Goal: Information Seeking & Learning: Understand process/instructions

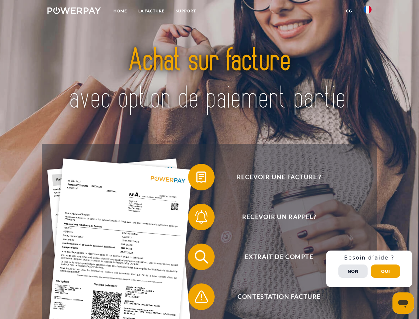
click at [74, 12] on img at bounding box center [73, 10] width 53 height 7
click at [368, 12] on img at bounding box center [368, 10] width 8 height 8
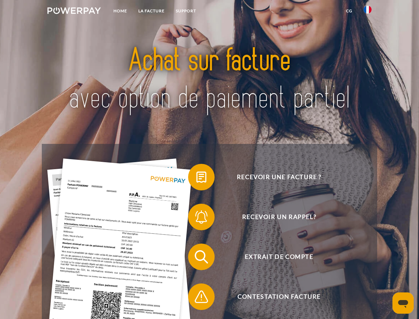
click at [349, 11] on link "CG" at bounding box center [350, 11] width 18 height 12
click at [197, 178] on span at bounding box center [191, 176] width 33 height 33
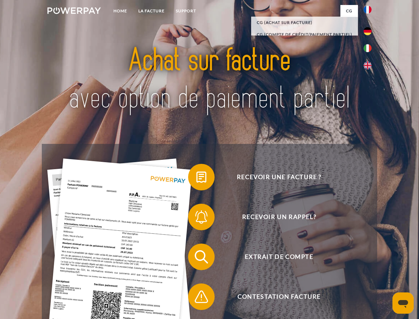
click at [197, 218] on span at bounding box center [191, 216] width 33 height 33
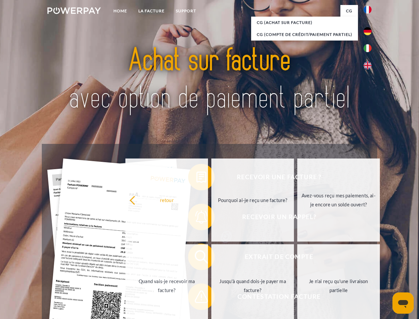
click at [211, 258] on link "Jusqu'à quand dois-je payer ma facture?" at bounding box center [252, 285] width 83 height 83
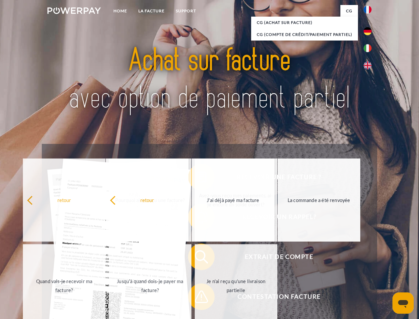
click at [197, 298] on span at bounding box center [191, 296] width 33 height 33
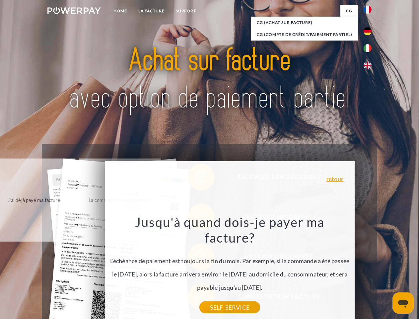
click at [370, 269] on div "Recevoir une facture ? Recevoir un rappel? Extrait de compte retour" at bounding box center [209, 277] width 335 height 266
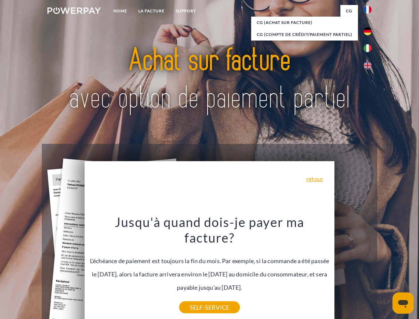
click at [353, 270] on span "Extrait de compte" at bounding box center [279, 256] width 163 height 27
click at [386, 271] on header "Home LA FACTURE Support" at bounding box center [209, 229] width 419 height 459
